Goal: Complete application form: Complete application form

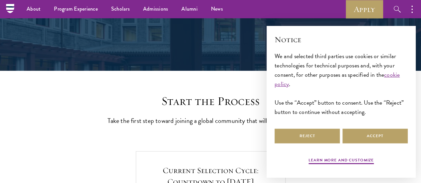
scroll to position [99, 0]
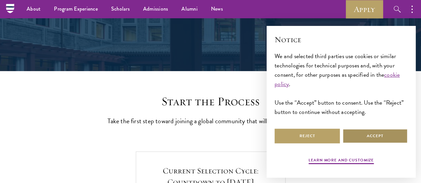
click at [366, 135] on button "Accept" at bounding box center [375, 136] width 65 height 15
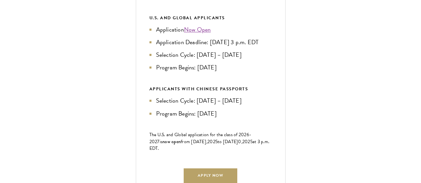
scroll to position [339, 0]
click at [211, 34] on link "Now Open" at bounding box center [197, 29] width 27 height 9
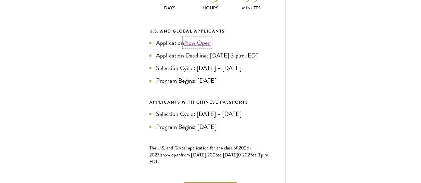
scroll to position [326, 0]
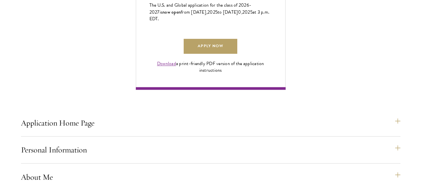
scroll to position [469, 0]
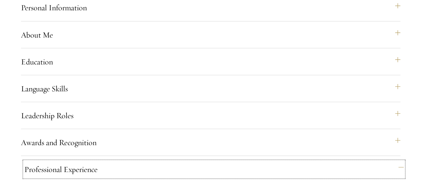
scroll to position [611, 0]
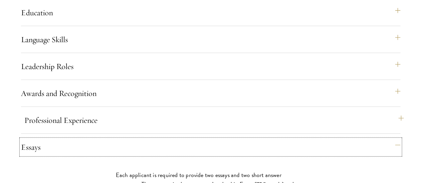
scroll to position [660, 0]
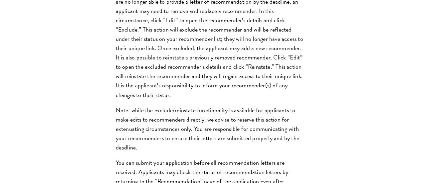
scroll to position [1032, 0]
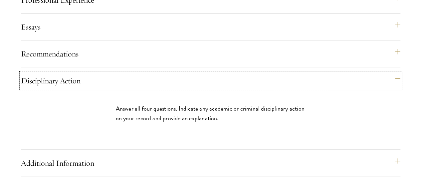
scroll to position [780, 0]
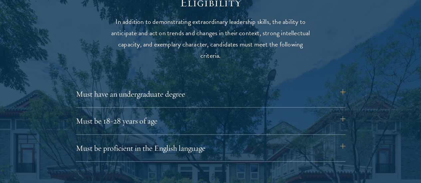
scroll to position [871, 0]
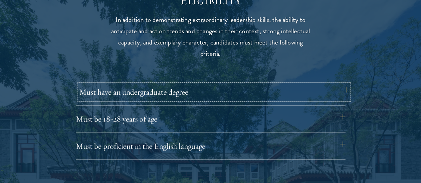
click at [213, 87] on button "Must have an undergraduate degree" at bounding box center [214, 92] width 270 height 16
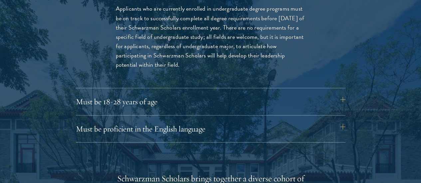
scroll to position [984, 0]
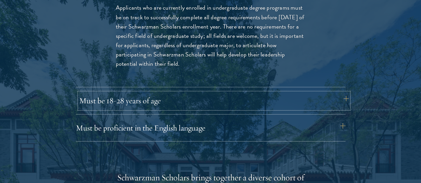
click at [212, 93] on button "Must be 18-28 years of age" at bounding box center [214, 101] width 270 height 16
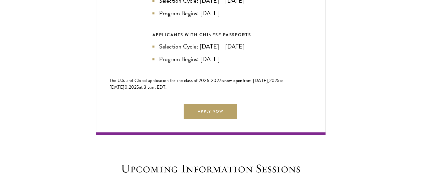
scroll to position [1610, 0]
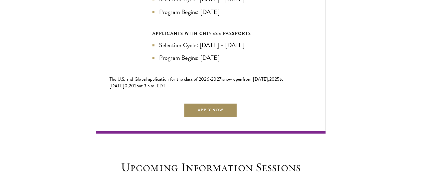
click at [211, 103] on link "Apply Now" at bounding box center [210, 110] width 53 height 15
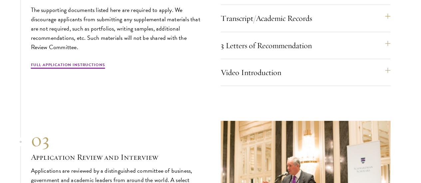
scroll to position [2245, 0]
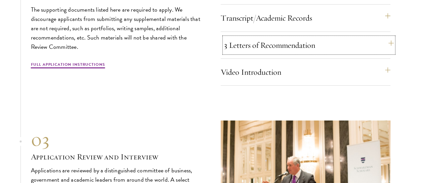
click at [389, 53] on button "3 Letters of Recommendation" at bounding box center [309, 45] width 170 height 16
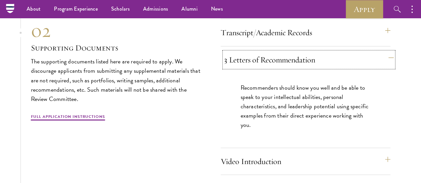
scroll to position [2174, 0]
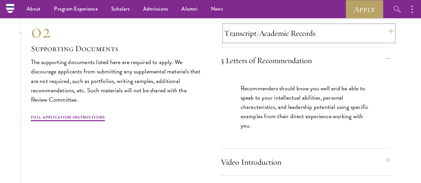
click at [385, 41] on button "Transcript/Academic Records" at bounding box center [309, 33] width 170 height 16
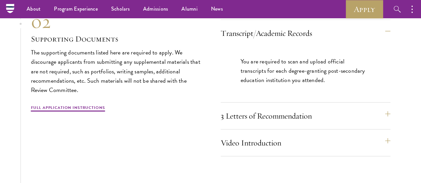
click at [387, 14] on button "2 Essays" at bounding box center [309, 6] width 170 height 16
